Goal: Information Seeking & Learning: Learn about a topic

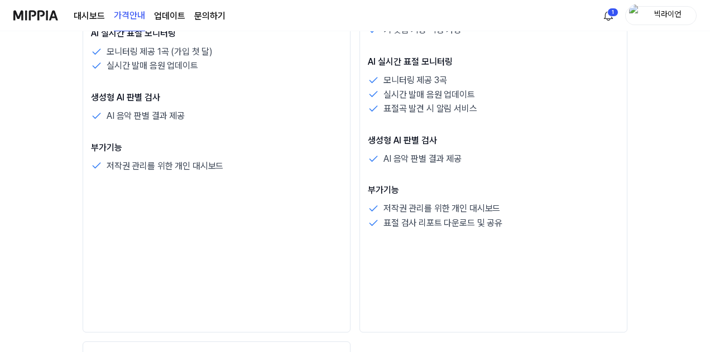
scroll to position [223, 0]
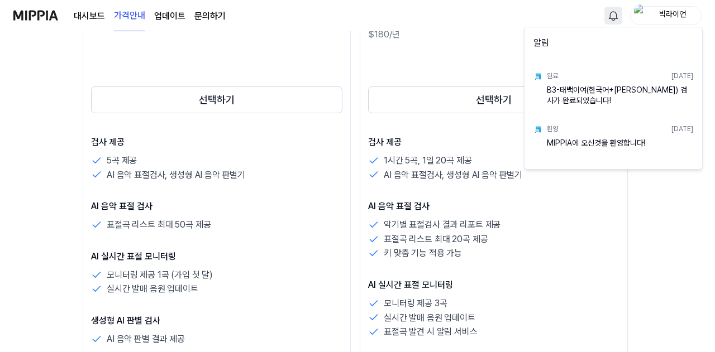
click at [596, 88] on div "B3-태백이여(한국어+[PERSON_NAME]) 검사가 완료되었습니다!" at bounding box center [620, 96] width 146 height 22
click at [680, 82] on div "완료 [DATE]" at bounding box center [620, 76] width 146 height 17
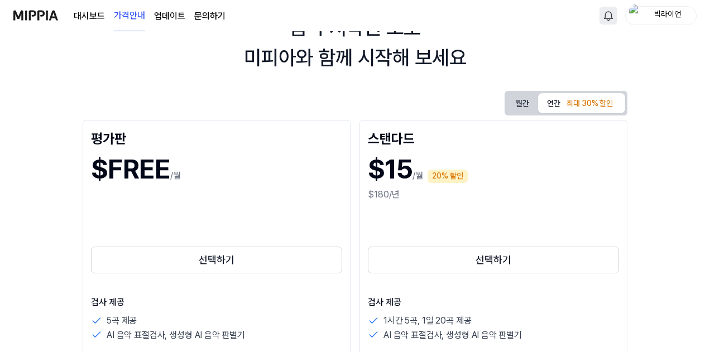
scroll to position [0, 0]
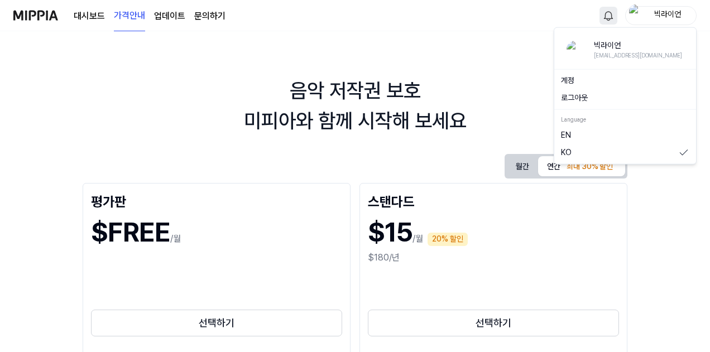
click at [662, 13] on div "빅라이언" at bounding box center [668, 15] width 44 height 12
click at [581, 52] on img at bounding box center [576, 49] width 18 height 18
click at [578, 52] on div "음악 저작권 보호 미피아와 함께 시작해 보세요 월간 연간 최대 30% 할인 평가판 $FREE /월 선택하기 검사 제공 5곡 제공 AI 음악 표…" at bounding box center [355, 191] width 710 height 321
click at [637, 17] on img "button" at bounding box center [635, 15] width 13 height 22
click at [661, 17] on div "빅라이언" at bounding box center [668, 15] width 44 height 12
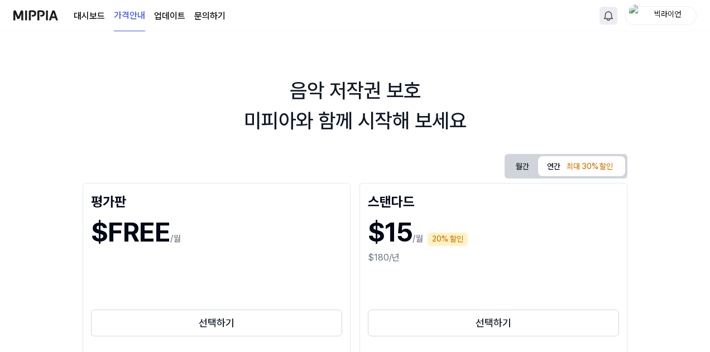
click at [661, 17] on div "빅라이언" at bounding box center [668, 15] width 44 height 12
click at [82, 12] on link "대시보드" at bounding box center [89, 15] width 31 height 13
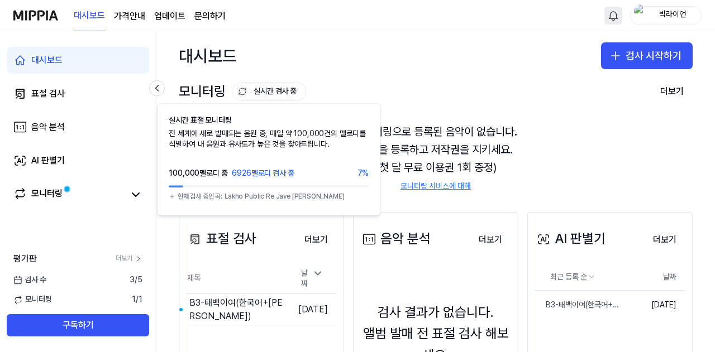
click at [290, 95] on button "실시간 검사 중" at bounding box center [269, 91] width 74 height 19
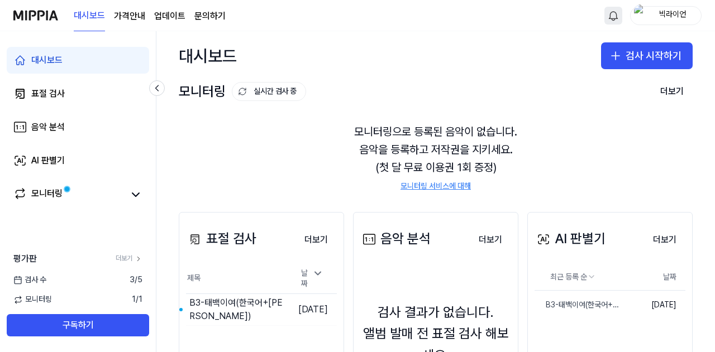
click at [290, 95] on button "실시간 검사 중" at bounding box center [269, 91] width 74 height 19
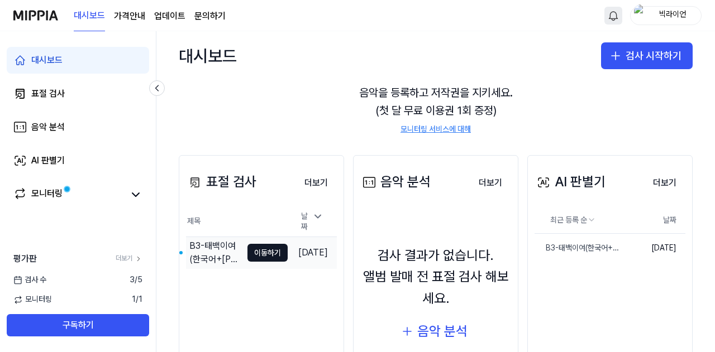
scroll to position [123, 0]
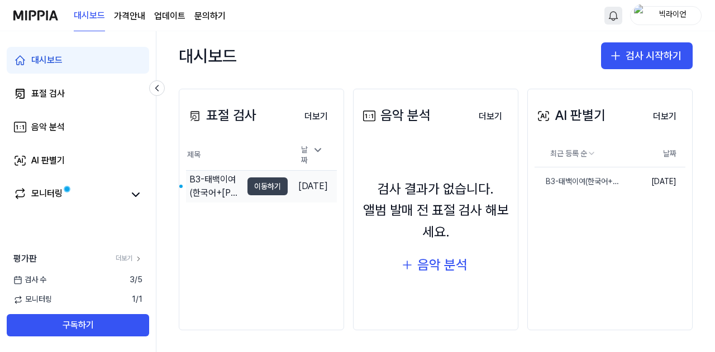
click at [258, 184] on button "이동하기" at bounding box center [267, 187] width 40 height 18
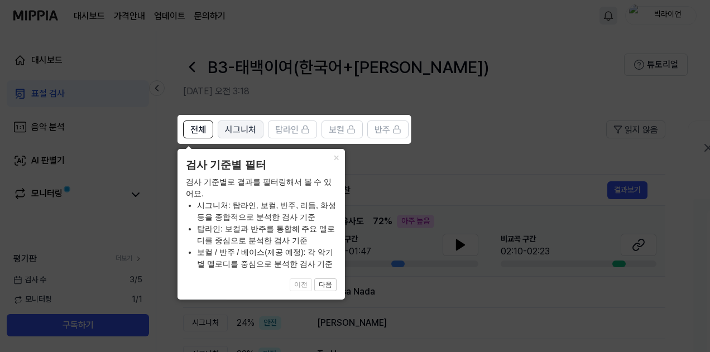
click at [233, 130] on span "시그니처" at bounding box center [240, 129] width 31 height 13
click at [247, 130] on span "시그니처" at bounding box center [240, 129] width 31 height 13
click at [208, 129] on button "전체" at bounding box center [198, 130] width 30 height 18
click at [325, 289] on button "다음" at bounding box center [325, 285] width 22 height 13
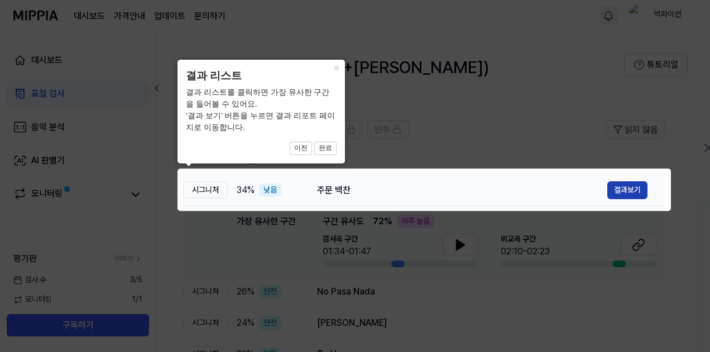
click at [613, 184] on button "결과보기" at bounding box center [628, 190] width 40 height 18
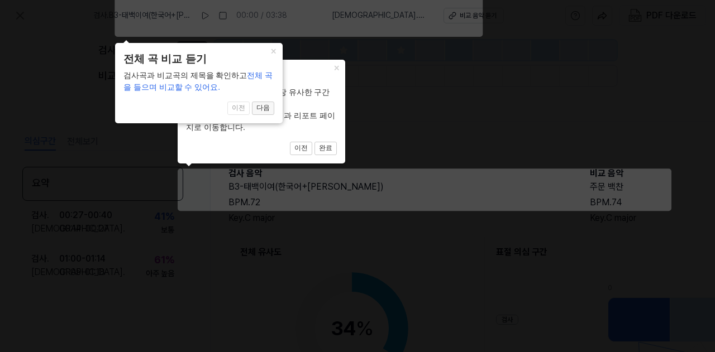
click at [261, 109] on button "다음" at bounding box center [263, 108] width 22 height 13
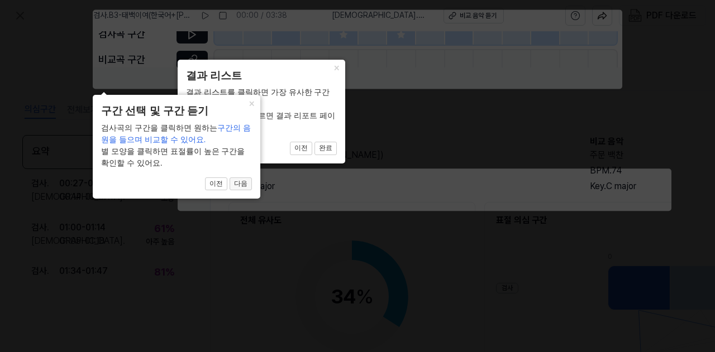
click at [239, 188] on button "다음" at bounding box center [240, 184] width 22 height 13
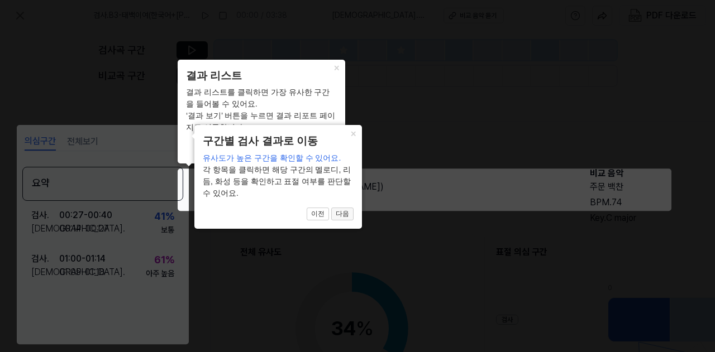
click at [350, 213] on button "다음" at bounding box center [342, 214] width 22 height 13
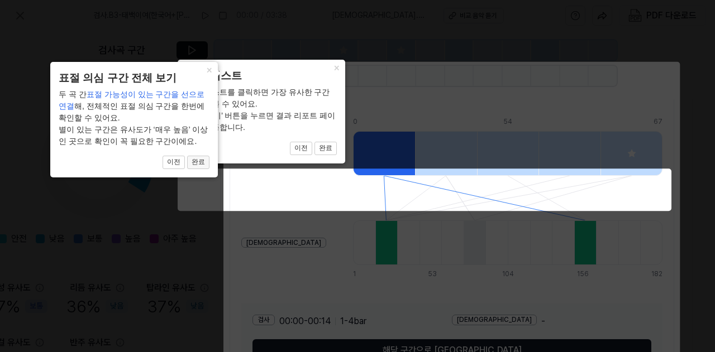
click at [200, 165] on button "완료" at bounding box center [198, 162] width 22 height 13
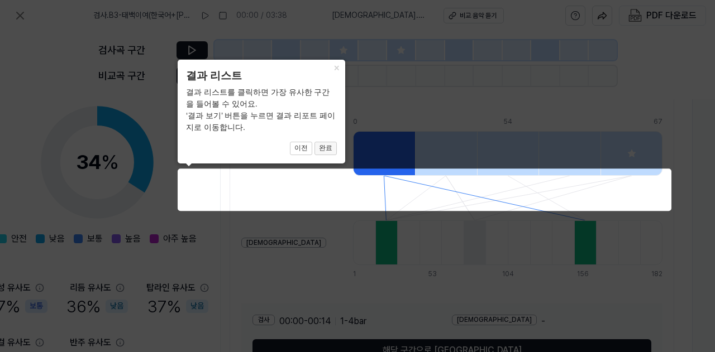
click at [325, 147] on button "완료" at bounding box center [325, 148] width 22 height 13
click at [327, 147] on button "완료" at bounding box center [325, 148] width 22 height 13
click at [230, 65] on div "× 결과 리스트 결과 리스트를 클릭하면 가장 유사한 구간을 들어볼 수 있어요. ‘결과 보기’ 버튼을 누르면 결과 리포트 페이지로 이동합니다. …" at bounding box center [262, 112] width 168 height 104
click at [194, 50] on icon at bounding box center [357, 176] width 715 height 352
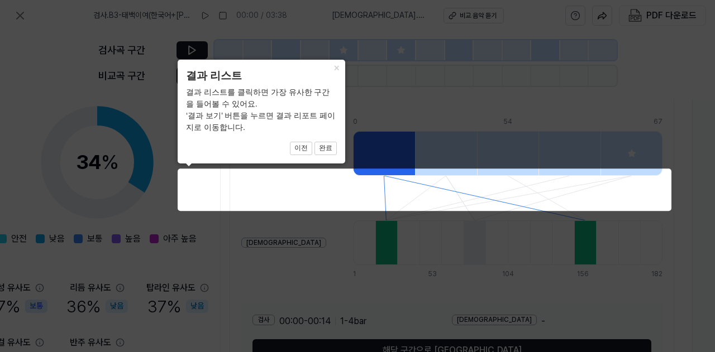
click at [132, 161] on icon at bounding box center [357, 176] width 715 height 352
click at [362, 180] on icon at bounding box center [357, 176] width 715 height 352
click at [303, 149] on button "이전" at bounding box center [301, 148] width 22 height 13
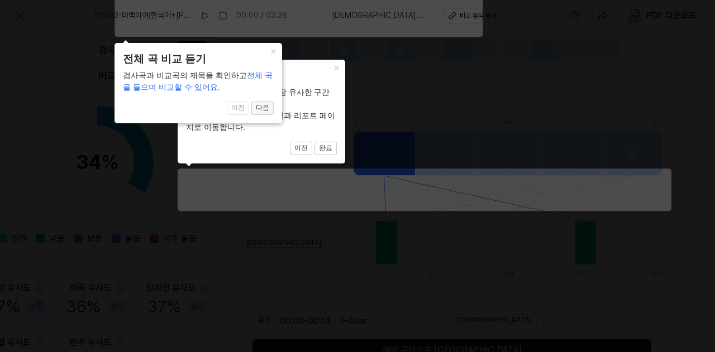
click at [263, 106] on button "다음" at bounding box center [262, 108] width 22 height 13
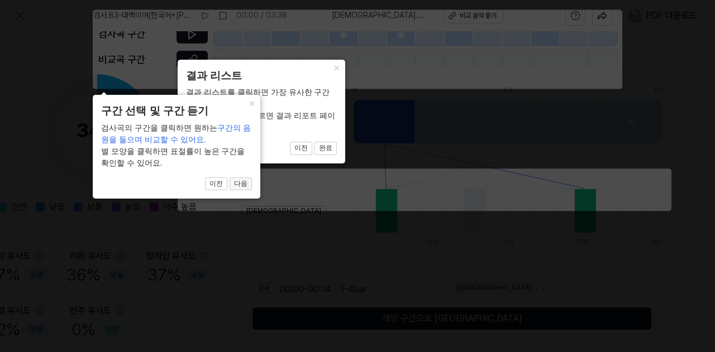
click at [242, 179] on button "다음" at bounding box center [240, 184] width 22 height 13
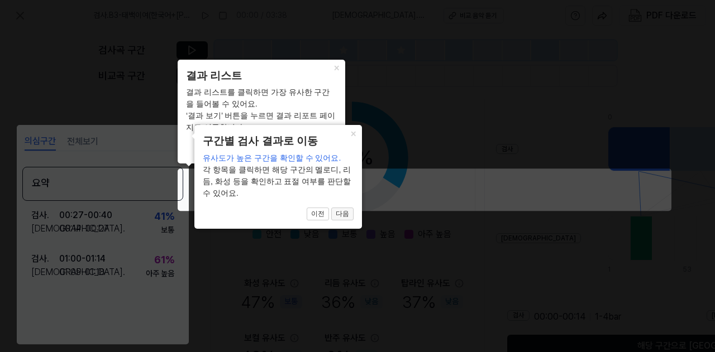
click at [346, 214] on button "다음" at bounding box center [342, 214] width 22 height 13
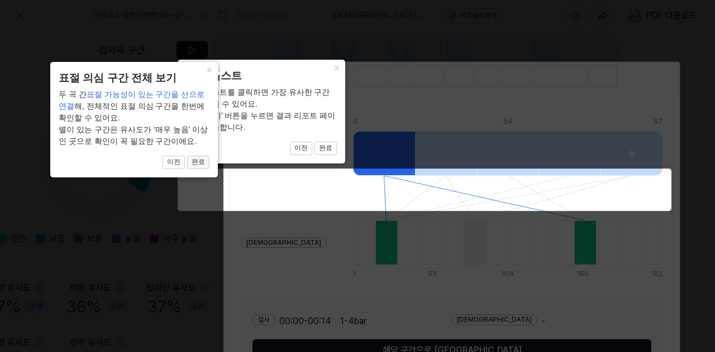
click at [202, 165] on button "완료" at bounding box center [198, 162] width 22 height 13
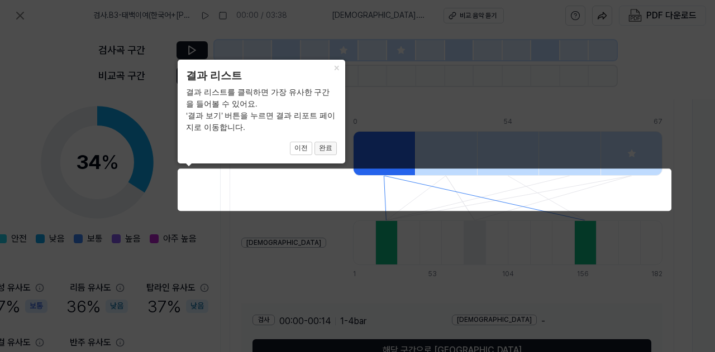
click at [333, 150] on button "완료" at bounding box center [325, 148] width 22 height 13
click at [356, 56] on icon at bounding box center [357, 176] width 715 height 352
click at [385, 50] on icon at bounding box center [357, 176] width 715 height 352
click at [347, 219] on icon at bounding box center [357, 176] width 715 height 352
click at [343, 180] on icon at bounding box center [357, 176] width 715 height 352
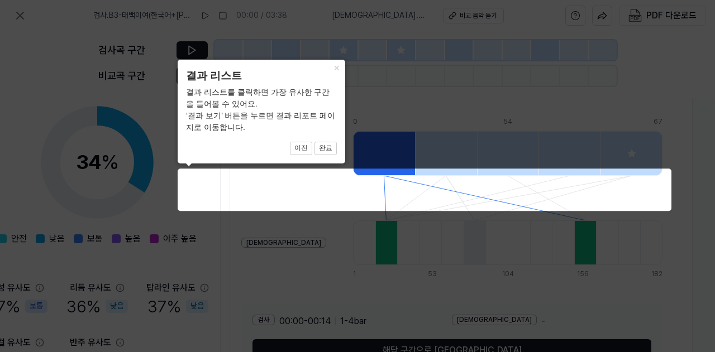
click at [327, 229] on icon at bounding box center [357, 176] width 715 height 352
click at [465, 318] on icon at bounding box center [357, 176] width 715 height 352
click at [304, 153] on button "이전" at bounding box center [301, 148] width 22 height 13
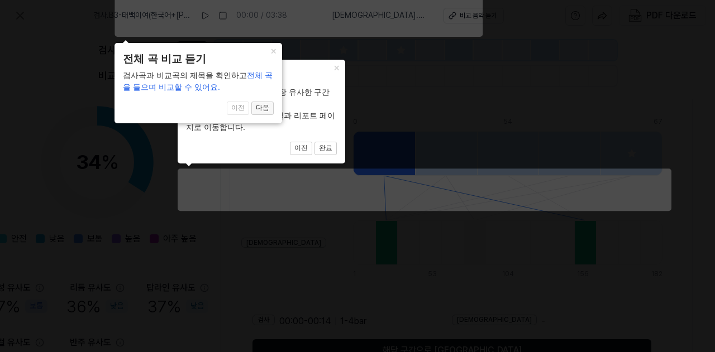
click at [259, 108] on button "다음" at bounding box center [262, 108] width 22 height 13
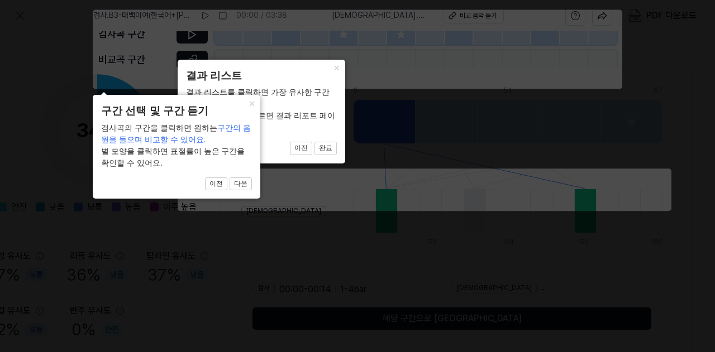
click at [178, 36] on icon at bounding box center [357, 176] width 715 height 352
click at [99, 98] on div "× 구간 선택 및 구간 듣기 검사곡의 구간을 클릭하면 원하는 구간의 음원을 들으며 비교할 수 있어요. 별 모양을 클릭하면 표절률이 높은 구간을…" at bounding box center [177, 147] width 168 height 104
click at [247, 183] on button "다음" at bounding box center [240, 184] width 22 height 13
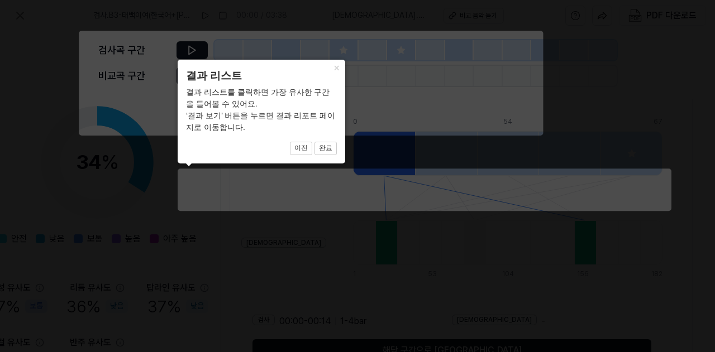
scroll to position [171, 0]
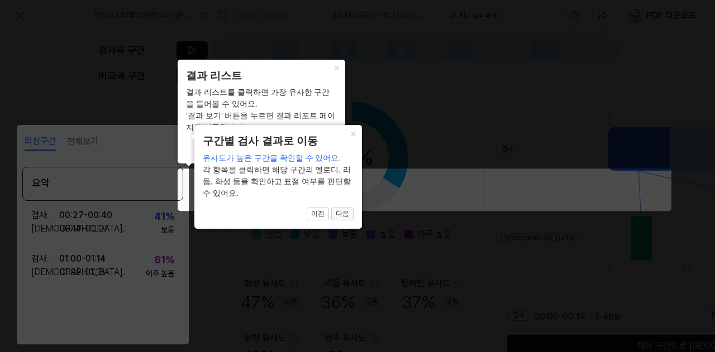
click at [343, 214] on button "다음" at bounding box center [342, 214] width 22 height 13
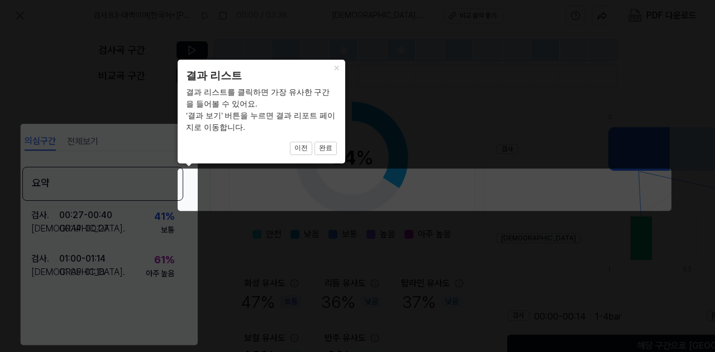
scroll to position [166, 255]
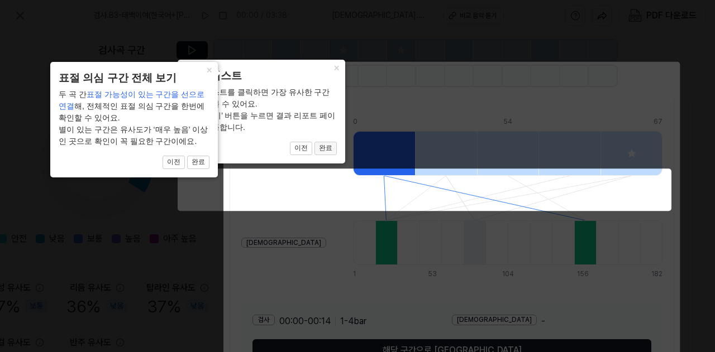
click at [331, 149] on button "완료" at bounding box center [325, 148] width 22 height 13
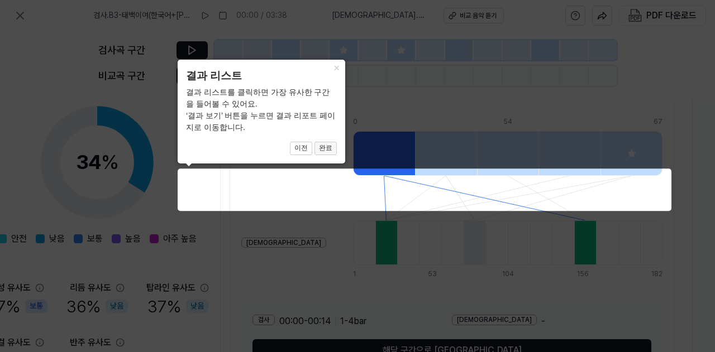
click at [331, 149] on button "완료" at bounding box center [325, 148] width 22 height 13
click at [316, 147] on button "완료" at bounding box center [325, 148] width 22 height 13
click at [329, 147] on button "완료" at bounding box center [325, 148] width 22 height 13
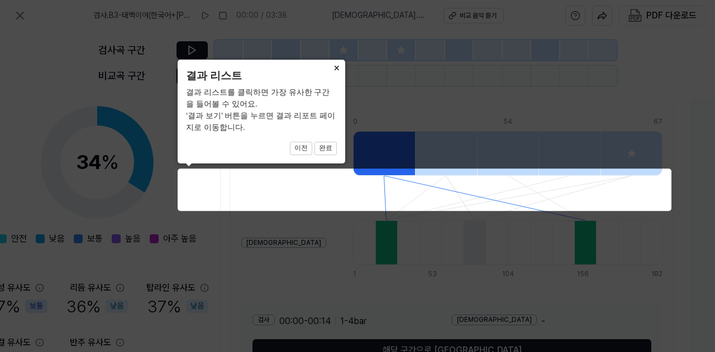
click at [339, 68] on button "×" at bounding box center [336, 68] width 18 height 16
click at [338, 68] on button "×" at bounding box center [336, 68] width 18 height 16
click at [303, 147] on button "이전" at bounding box center [301, 148] width 22 height 13
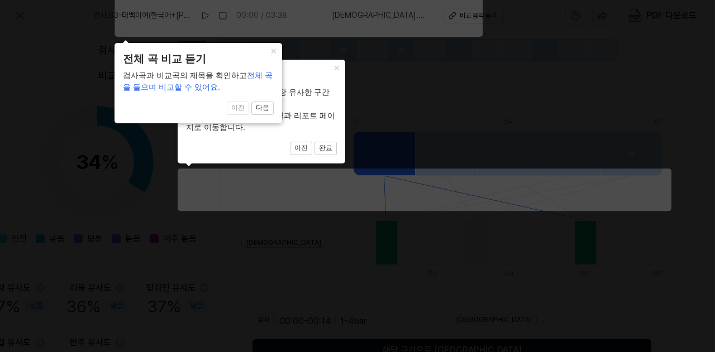
click at [252, 111] on span "이전 다음" at bounding box center [198, 108] width 151 height 13
click at [256, 110] on button "다음" at bounding box center [262, 108] width 22 height 13
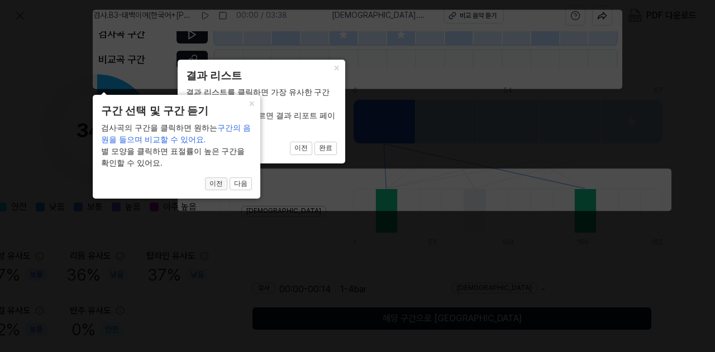
click at [212, 185] on button "이전" at bounding box center [216, 184] width 22 height 13
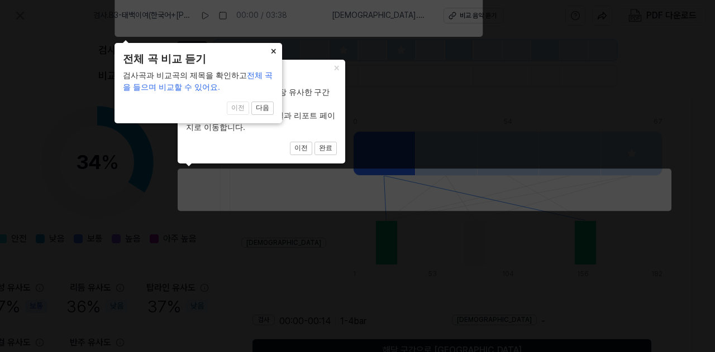
click at [269, 58] on button "×" at bounding box center [273, 51] width 18 height 16
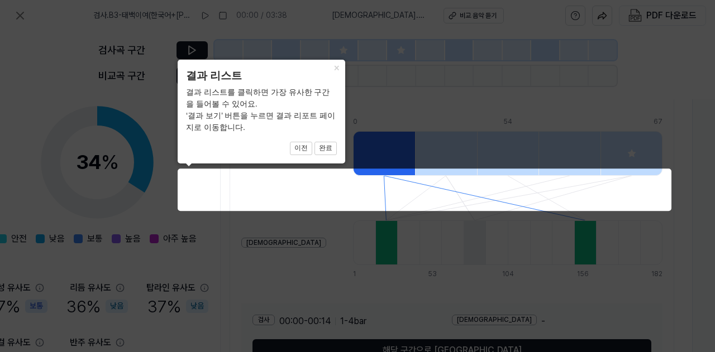
click at [271, 51] on icon at bounding box center [357, 176] width 715 height 352
click at [131, 132] on icon at bounding box center [357, 176] width 715 height 352
click at [18, 16] on icon at bounding box center [357, 176] width 715 height 352
click at [297, 150] on button "이전" at bounding box center [301, 148] width 22 height 13
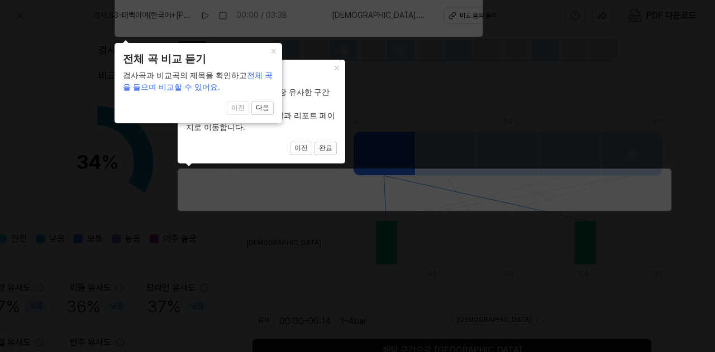
click at [238, 108] on span "이전 다음" at bounding box center [198, 108] width 151 height 13
click at [275, 106] on div "× 전체 곡 비교 듣기 검사곡과 비교곡의 제목을 확인하고 전체 곡을 들으며 비교할 수 있어요. 1 of 4 이전 다음" at bounding box center [198, 83] width 168 height 80
click at [261, 108] on button "다음" at bounding box center [262, 108] width 22 height 13
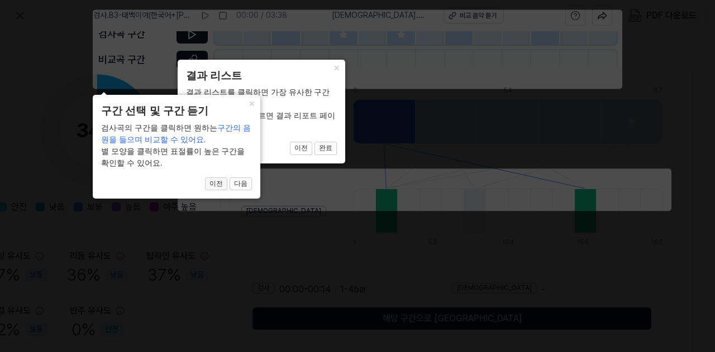
click at [214, 187] on button "이전" at bounding box center [216, 184] width 22 height 13
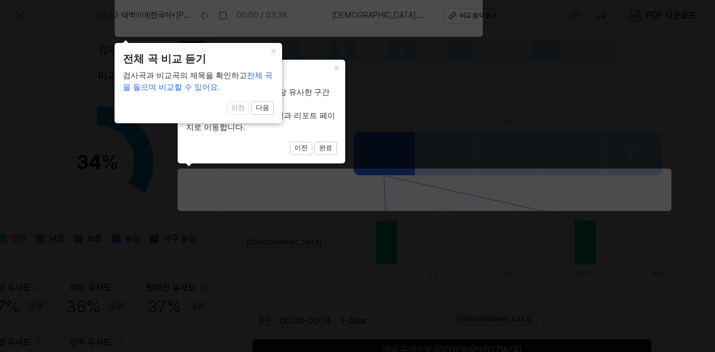
click at [241, 102] on div "× 전체 곡 비교 듣기 검사곡과 비교곡의 제목을 확인하고 전체 곡을 들으며 비교할 수 있어요. 1 of 4 이전 다음" at bounding box center [198, 83] width 168 height 80
click at [277, 53] on button "×" at bounding box center [273, 51] width 18 height 16
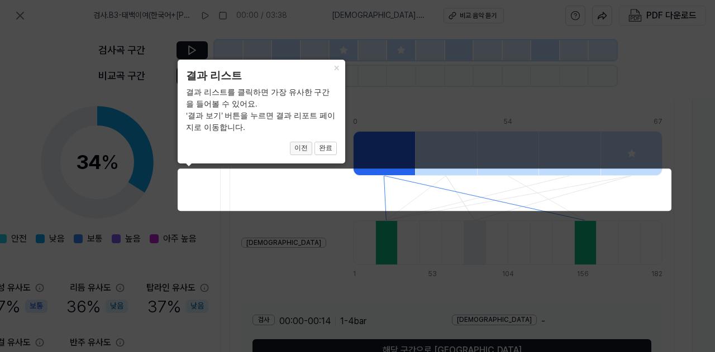
click at [299, 147] on button "이전" at bounding box center [301, 148] width 22 height 13
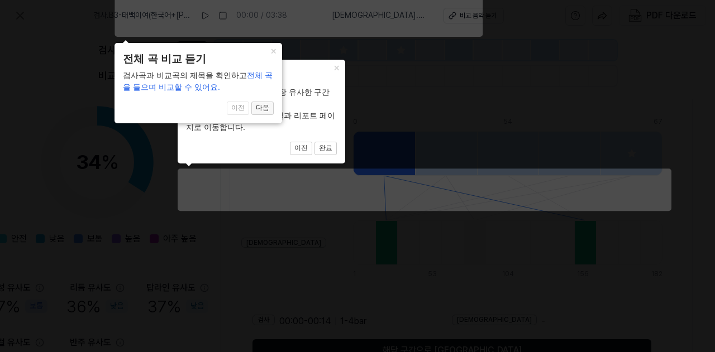
click at [268, 106] on button "다음" at bounding box center [262, 108] width 22 height 13
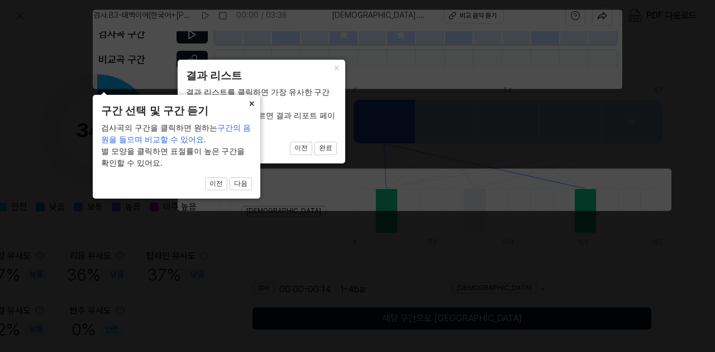
click at [250, 104] on button "×" at bounding box center [251, 103] width 18 height 16
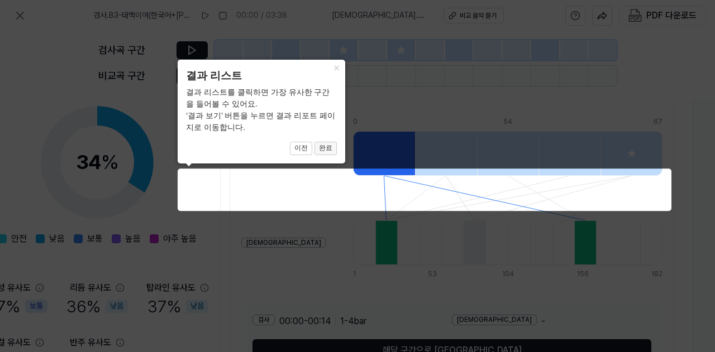
click at [326, 142] on button "완료" at bounding box center [325, 148] width 22 height 13
click at [328, 154] on button "완료" at bounding box center [325, 148] width 22 height 13
click at [328, 152] on button "완료" at bounding box center [325, 148] width 22 height 13
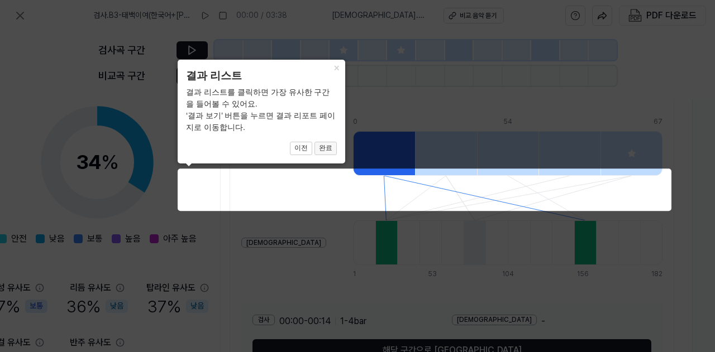
click at [328, 152] on button "완료" at bounding box center [325, 148] width 22 height 13
click at [511, 314] on icon at bounding box center [357, 176] width 715 height 352
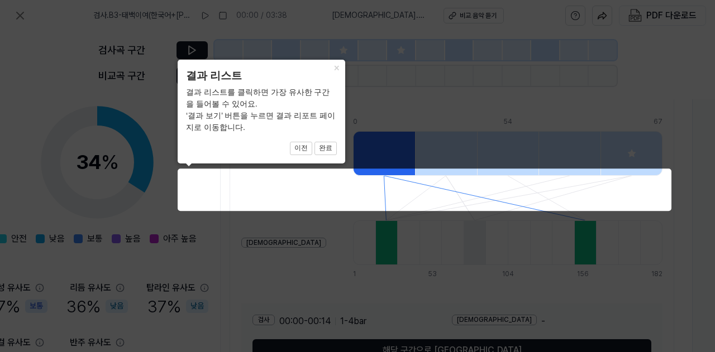
click at [25, 21] on icon at bounding box center [357, 176] width 715 height 352
click at [375, 190] on icon at bounding box center [357, 176] width 715 height 352
click at [605, 202] on icon at bounding box center [357, 176] width 715 height 352
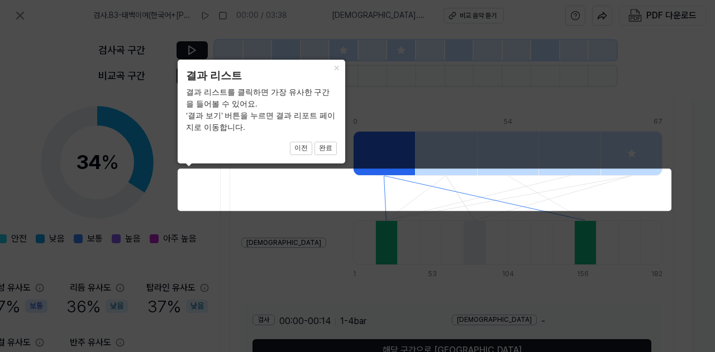
click at [665, 174] on icon at bounding box center [357, 176] width 715 height 352
click at [661, 198] on icon at bounding box center [357, 176] width 715 height 352
click at [606, 196] on icon at bounding box center [357, 176] width 715 height 352
click at [584, 190] on icon at bounding box center [357, 176] width 715 height 352
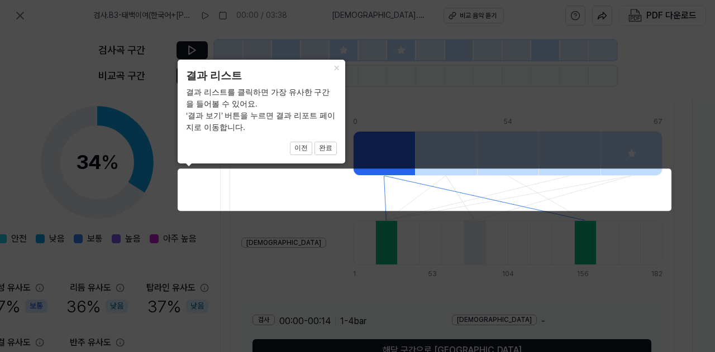
click at [499, 189] on icon at bounding box center [357, 176] width 715 height 352
click at [455, 177] on icon at bounding box center [357, 176] width 715 height 352
click at [417, 184] on icon at bounding box center [357, 176] width 715 height 352
click at [380, 189] on icon at bounding box center [357, 176] width 715 height 352
